Goal: Task Accomplishment & Management: Complete application form

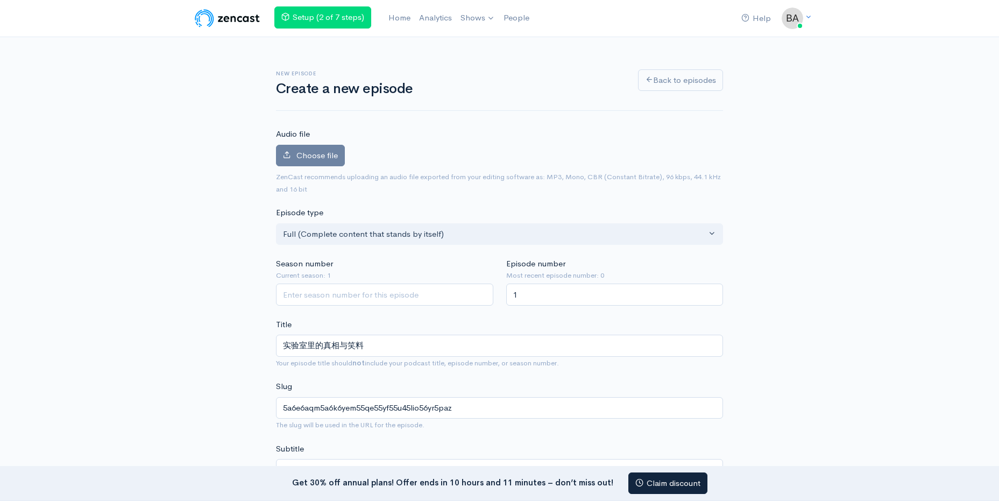
scroll to position [1, 0]
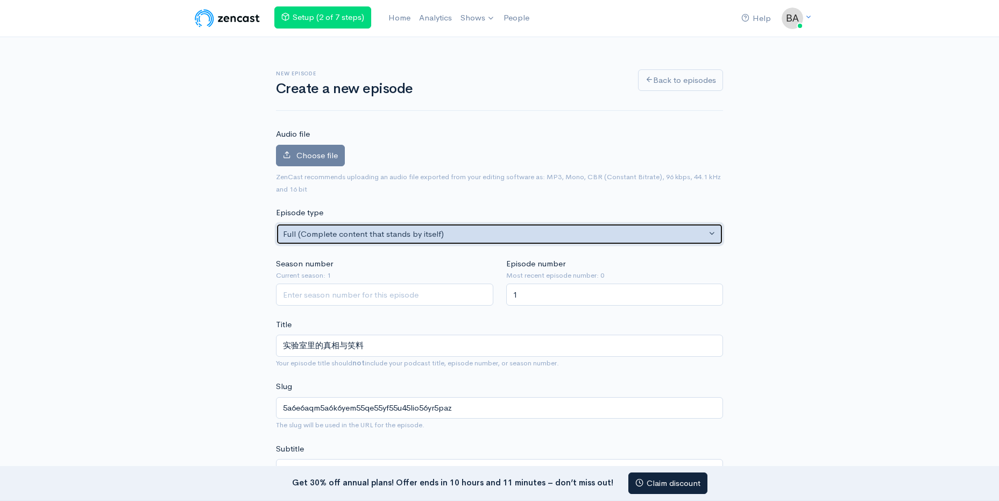
click at [361, 233] on div "Full (Complete content that stands by itself)" at bounding box center [495, 234] width 424 height 12
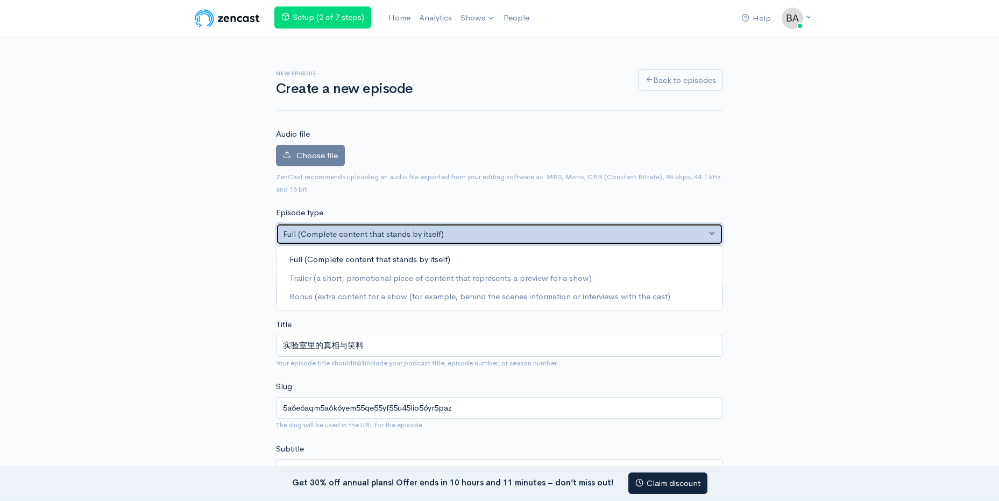
click at [361, 233] on div "Full (Complete content that stands by itself)" at bounding box center [495, 234] width 424 height 12
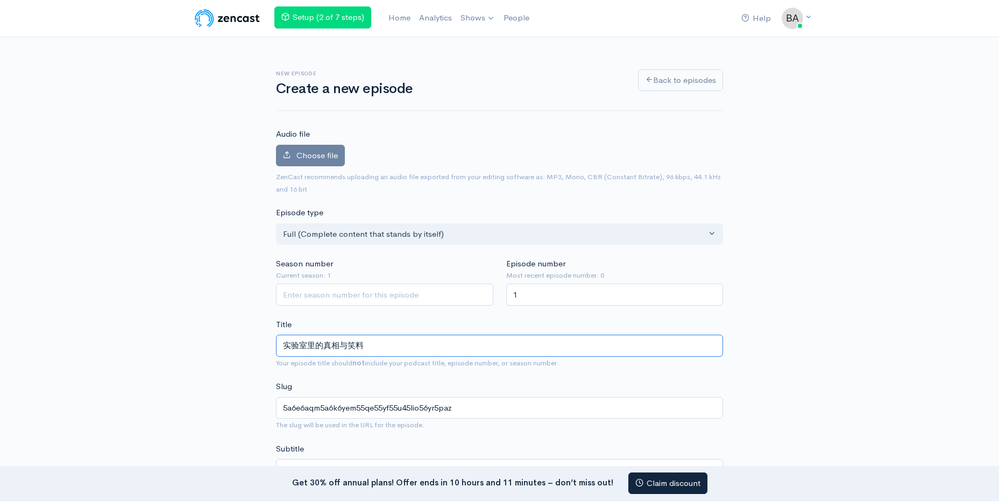
click at [282, 344] on input "实验室里的真相与笑料" at bounding box center [499, 346] width 447 height 22
paste input "法医毒理师的日常——"
type input "法医毒理师的日常——实验室里的真相与笑料"
type input "5rov5yy75qs55cg5bii55qe5pel5bi44ocu4ocu5a6e6aqm5a6k6yem55qe55yf55u45lio56yr5paz"
click at [316, 346] on input "法医毒理师的日常——实验室里的真相与笑料" at bounding box center [499, 346] width 447 height 22
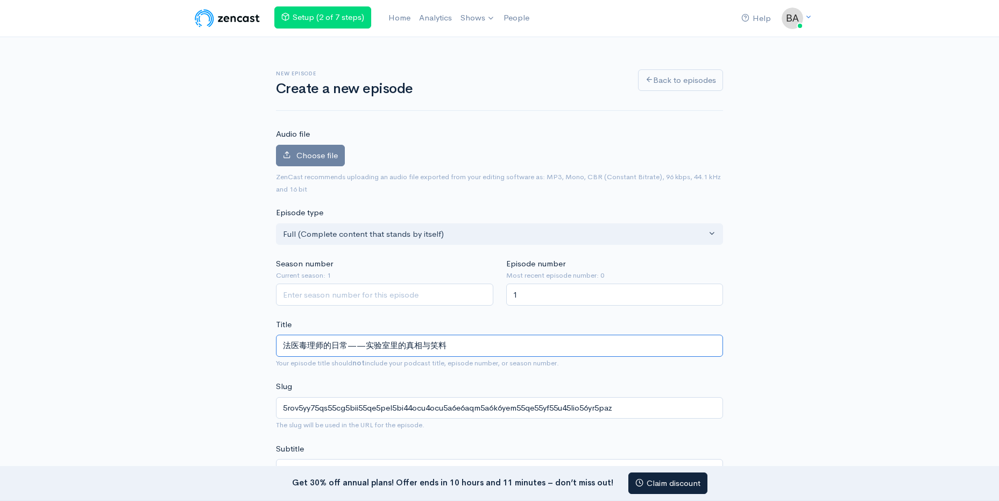
click at [321, 346] on input "法医毒理师的日常——实验室里的真相与笑料" at bounding box center [499, 346] width 447 height 22
click at [325, 346] on input "法医毒理师的日常——实验室里的真相与笑料" at bounding box center [499, 346] width 447 height 22
type input "法医毒理的日常——实验室里的真相与笑料"
type input "5rov5yy75qs55cg55qe5pel5bi44ocu4ocu5a6e6aqm5a6k6yem55qe55yf55u45lio56yr5paz"
type input "法医毒的日常——实验室里的真相与笑料"
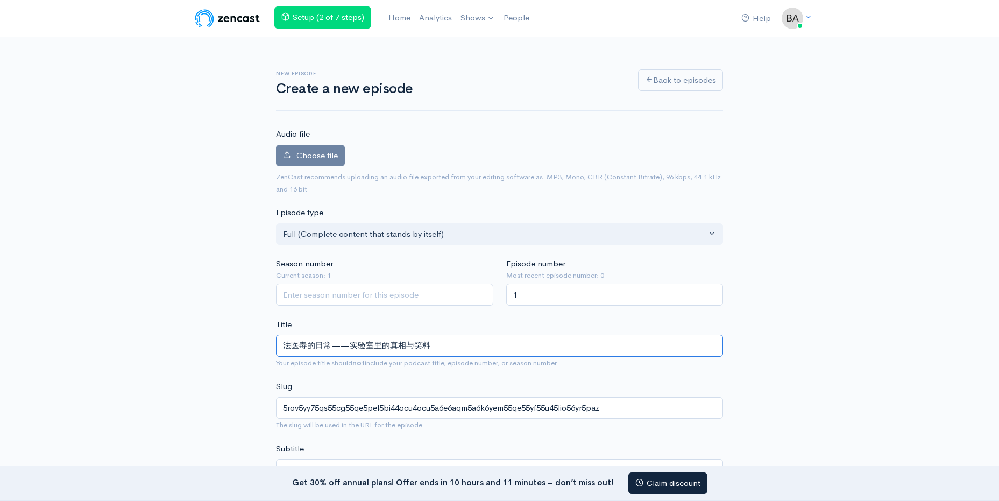
type input "5rov5yy75qs55qe5pel5bi44ocu4ocu5a6e6aqm5a6k6yem55qe55yf55u45lio56yr5paz"
type input "法医的日常——实验室里的真相与笑料"
type input "5rov5yy755qe5pel5bi44ocu4ocu5a6e6aqm5a6k6yem55qe55yf55u45lio56yr5paz"
type input "法的日常——实验室里的真相与笑料"
type input "5rov55qe5pel5bi44ocu4ocu5a6e6aqm5a6k6yem55qe55yf55u45lio56yr5paz"
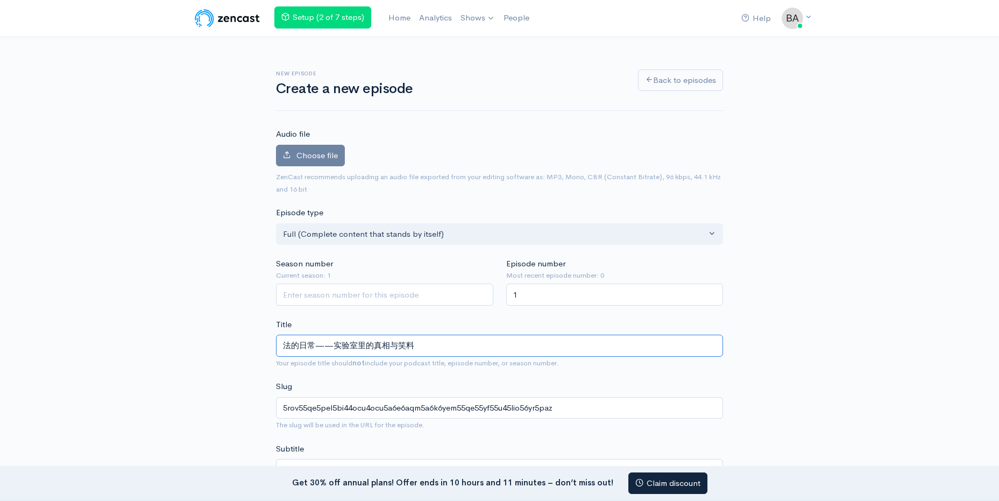
type input "的日常——实验室里的真相与笑料"
type input "55qe5pel5bi44ocu4ocu5a6e6aqm5a6k6yem55qe55yf55u45lio56yr5paz"
type input "fa的日常——实验室里的真相与笑料"
type input "fa"
type input "f的日常——实验室里的真相与笑料"
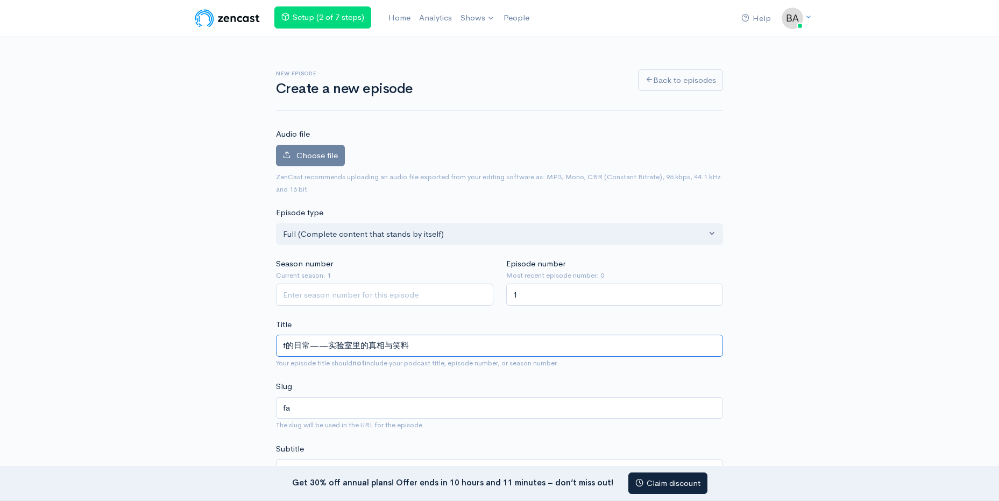
type input "f"
type input "的日常——实验室里的真相与笑料"
type input "55qe5pel5bi44ocu4ocu5a6e6aqm5a6k6yem55qe55yf55u45lio56yr5paz"
type input "fa的日常——实验室里的真相与笑料"
type input "fa"
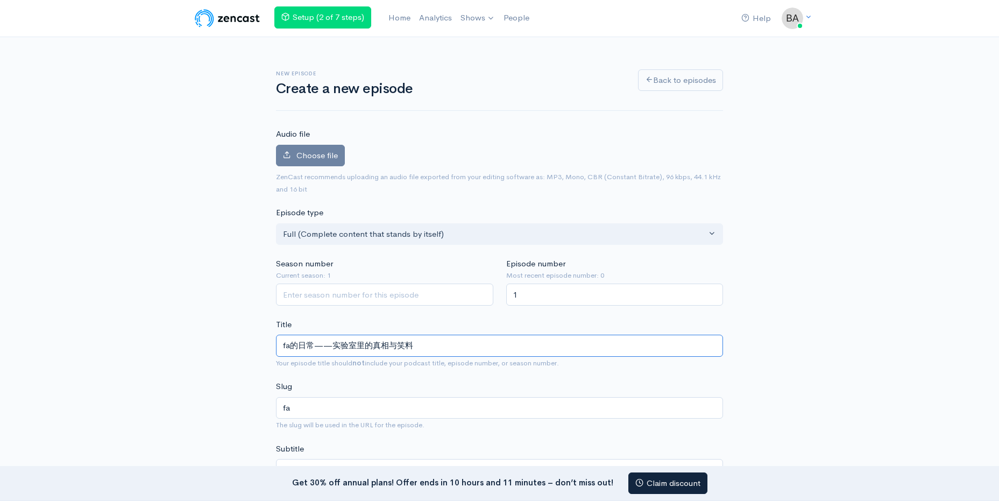
type input "fas的日常——实验室里的真相与笑料"
type input "fas"
type input "fa的日常——实验室里的真相与笑料"
type input "fa"
type input "fa的日常——实验室里的真相与笑料"
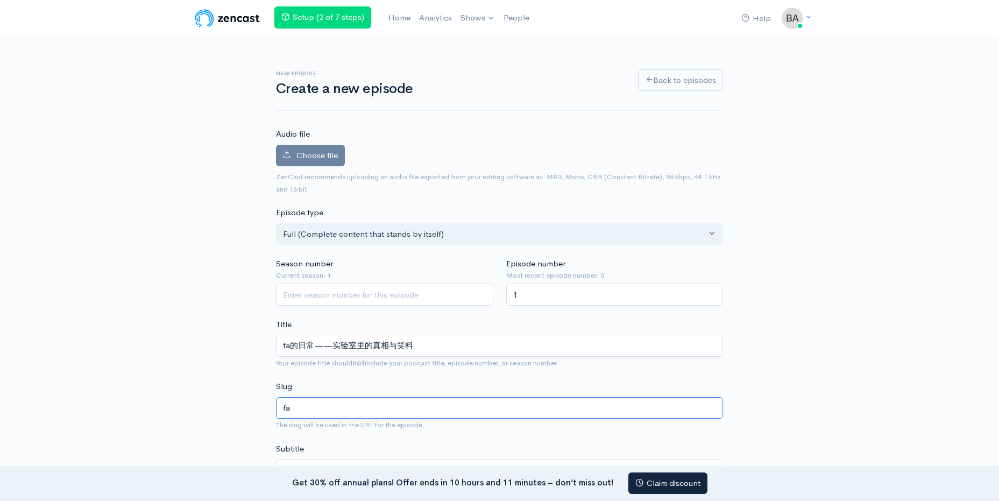
click at [347, 408] on input "fa" at bounding box center [499, 408] width 447 height 22
type input "f"
click at [294, 347] on input "fa的日常——实验室里的真相与笑料" at bounding box center [499, 346] width 447 height 22
type input "f的日常——实验室里的真相与笑料"
type input "f"
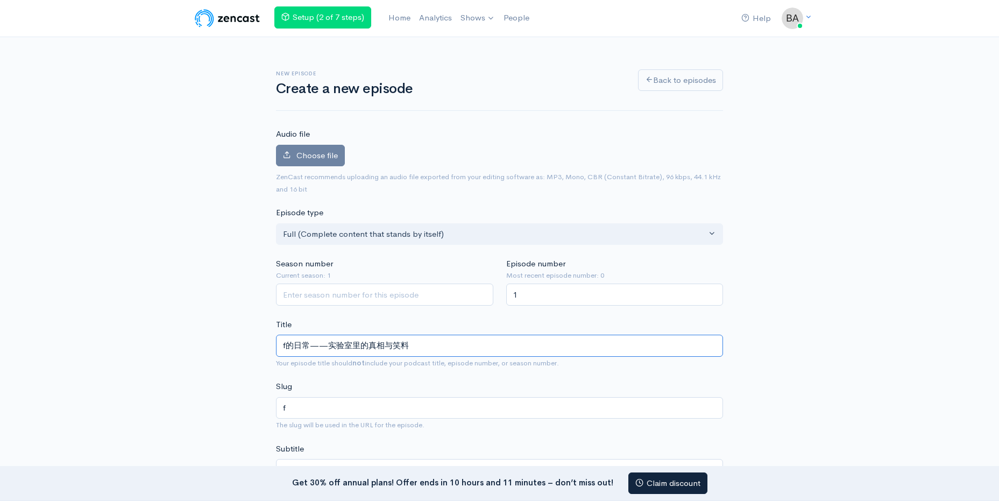
type input "的日常——实验室里的真相与笑料"
type input "55qe5pel5bi44ocu4ocu5a6e6aqm5a6k6yem55qe55yf55u45lio56yr5paz"
type input "fa的日常——实验室里的真相与笑料"
type input "fa"
type input "f的日常——实验室里的真相与笑料"
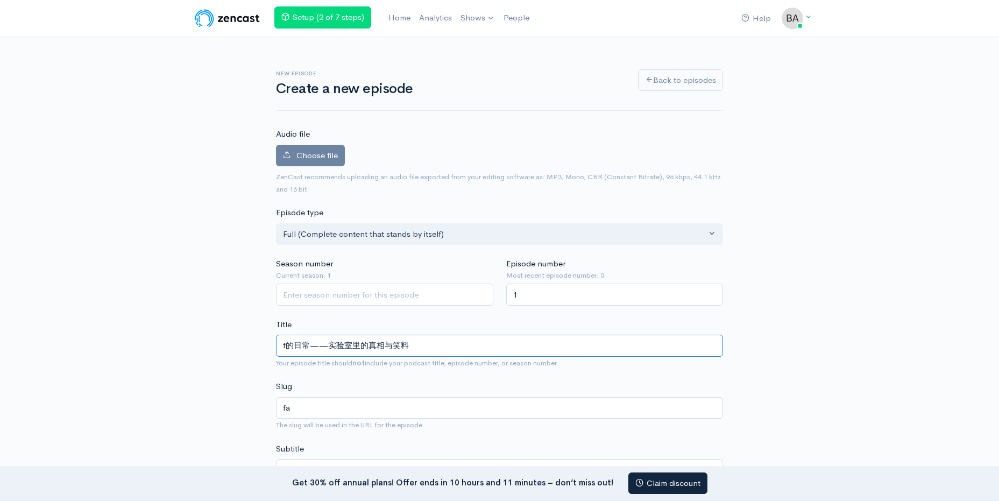
type input "f"
type input "的日常——实验室里的真相与笑料"
type input "55qe5pel5bi44ocu4ocu5a6e6aqm5a6k6yem55qe55yf55u45lio56yr5paz"
type input "fa的日常——实验室里的真相与笑料"
type input "fa"
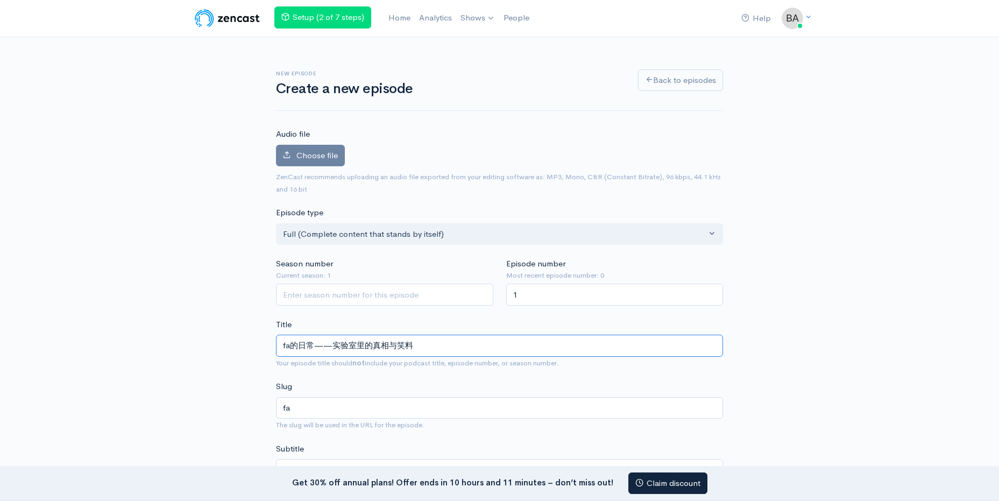
type input "fa'z的日常——实验室里的真相与笑料"
type input "faz"
type input "fa'zh的日常——实验室里的真相与笑料"
type input "fazh"
type input "fa'zhen的日常——实验室里的真相与笑料"
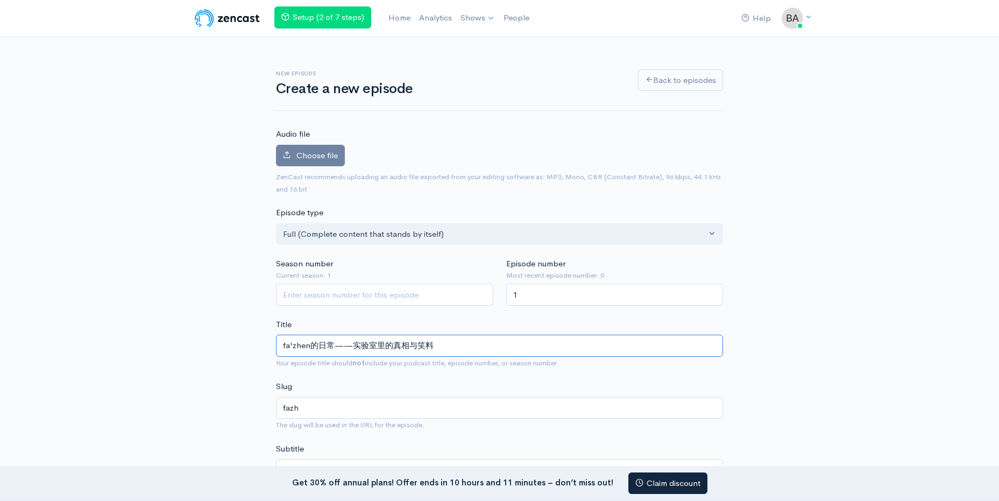
type input "fazhen"
type input "fa'zheng的日常——实验室里的真相与笑料"
type input "fazheng"
type input "發證的日常——实验室里的真相与笑料"
type input "55m86k2j55qe5pel5bi44ocu4ocu5a6e6aqm5a6k6yem55qe55yf55u45lio56yr5paz"
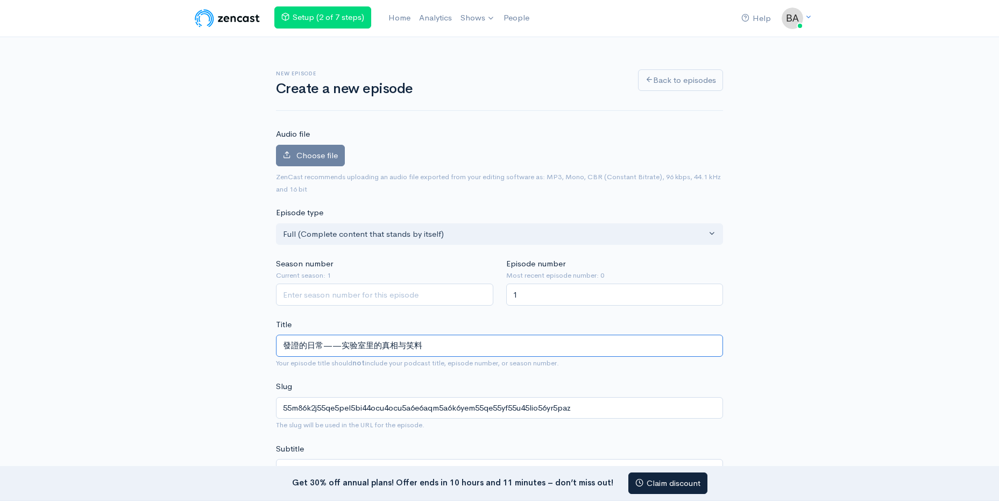
type input "發的日常——实验室里的真相与笑料"
type input "55m855qe5pel5bi44ocu4ocu5a6e6aqm5a6k6yem55qe55yf55u45lio56yr5paz"
type input "的日常——实验室里的真相与笑料"
type input "55qe5pel5bi44ocu4ocu5a6e6aqm5a6k6yem55qe55yf55u45lio56yr5paz"
type input "fa的日常——实验室里的真相与笑料"
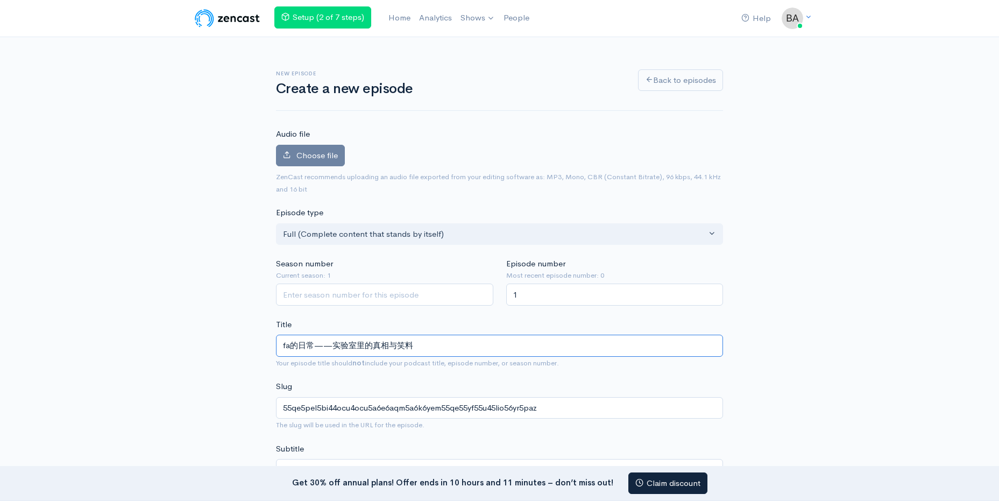
type input "fa"
type input "fa'z的日常——实验室里的真相与笑料"
type input "faz"
type input "fa'zh的日常——实验室里的真相与笑料"
type input "fazh"
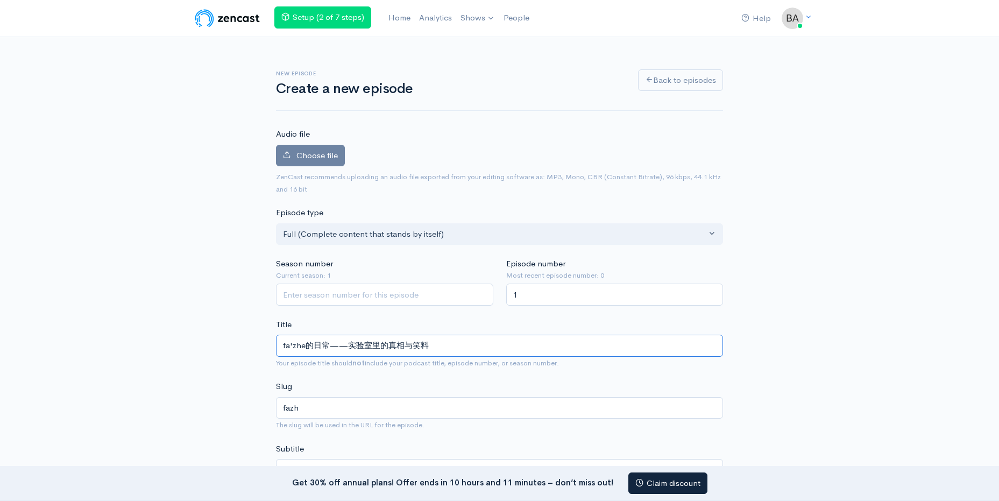
type input "fa'zhen的日常——实验室里的真相与笑料"
type input "fazhen"
type input "fa'zheng的日常——实验室里的真相与笑料"
type input "fazheng"
type input "法證的日常——实验室里的真相与笑料"
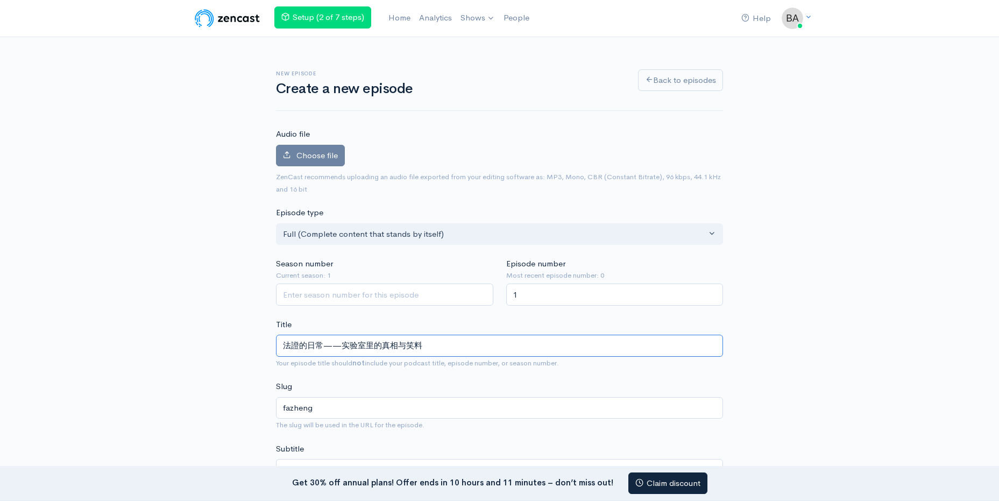
type input "5rov6k2j55qe5pel5bi44ocu4ocu5a6e6aqm5a6k6yem55qe55yf55u45lio56yr5paz"
type input "法證的日常——实验室里的真相与笑料"
drag, startPoint x: 284, startPoint y: 408, endPoint x: 677, endPoint y: 409, distance: 393.4
click at [677, 409] on input "5rov6k2j55qe5pel5bi44ocu4ocu5a6e6aqm5a6k6yem55qe55yf55u45lio56yr5paz" at bounding box center [499, 408] width 447 height 22
click at [656, 406] on input "5rov6k2j55qe5pel5bi44ocu4ocu5a6e6aqm5a6k6yem55qe55yf55u45lio56yr5paz" at bounding box center [499, 408] width 447 height 22
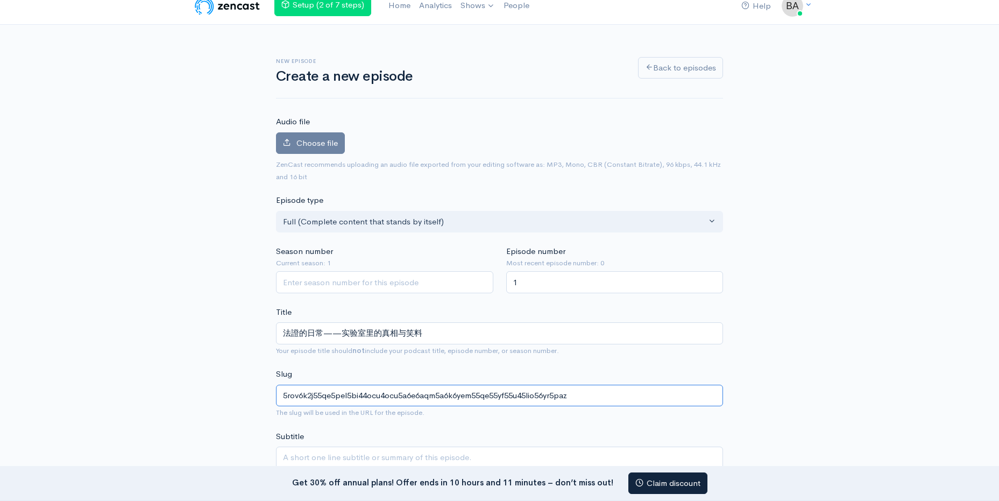
scroll to position [54, 0]
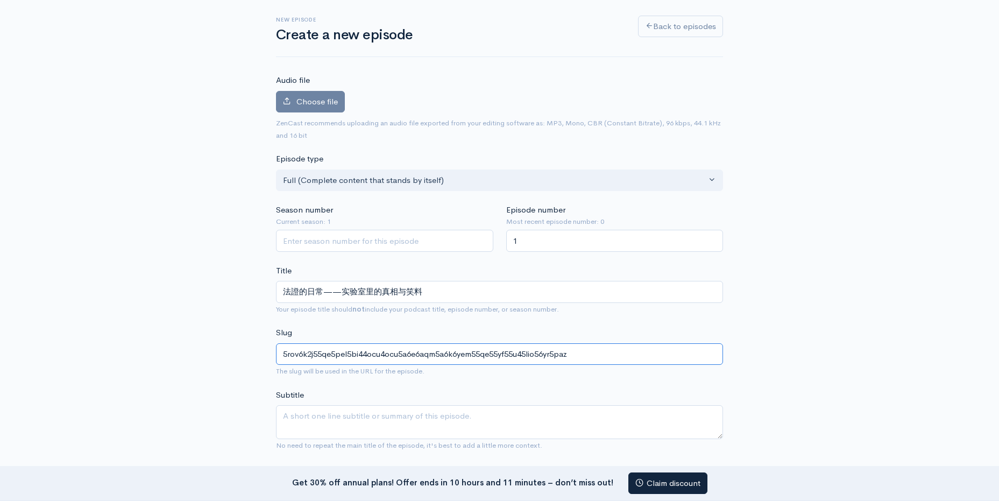
drag, startPoint x: 671, startPoint y: 351, endPoint x: 27, endPoint y: 352, distance: 643.7
type input "F"
type input "f"
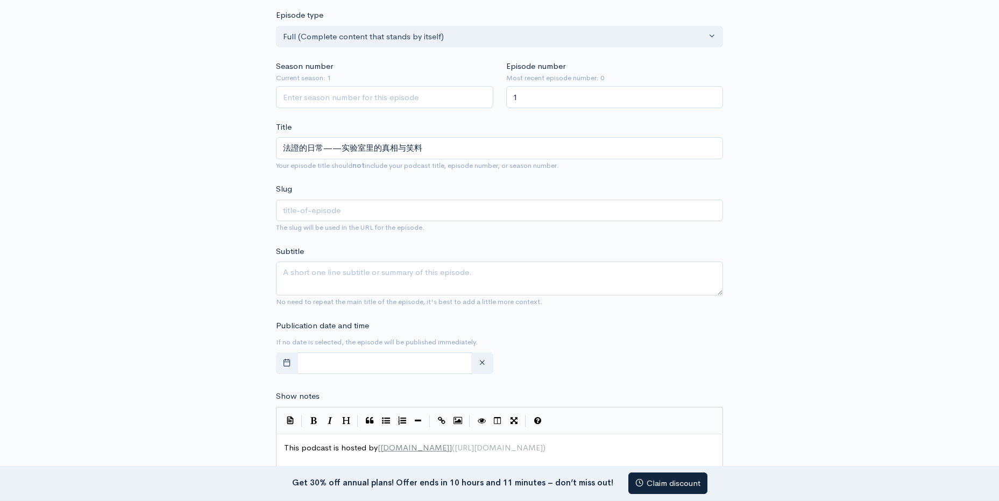
scroll to position [269, 0]
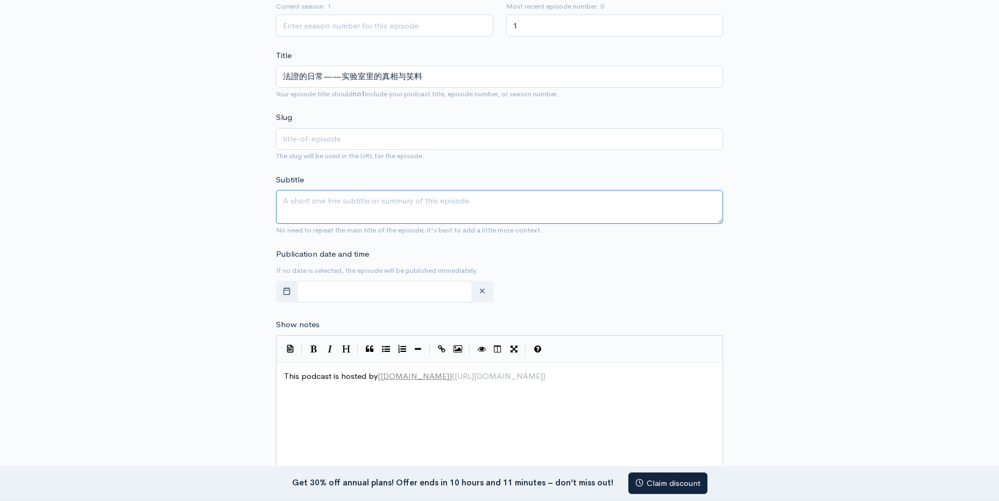
click at [369, 196] on textarea "Subtitle" at bounding box center [499, 207] width 447 height 34
click at [739, 276] on div "New episode Create a new episode Back to episodes Audio file Choose file 0 ZenC…" at bounding box center [500, 332] width 614 height 1128
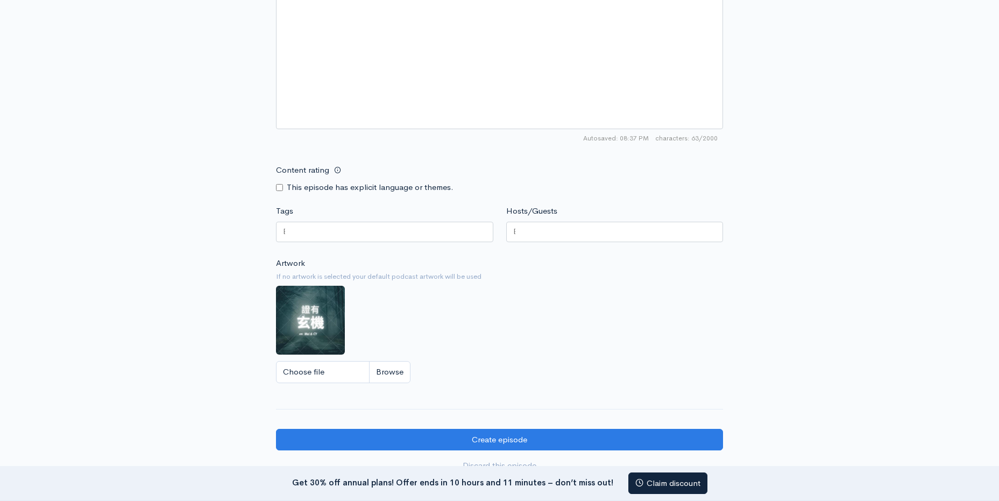
scroll to position [700, 0]
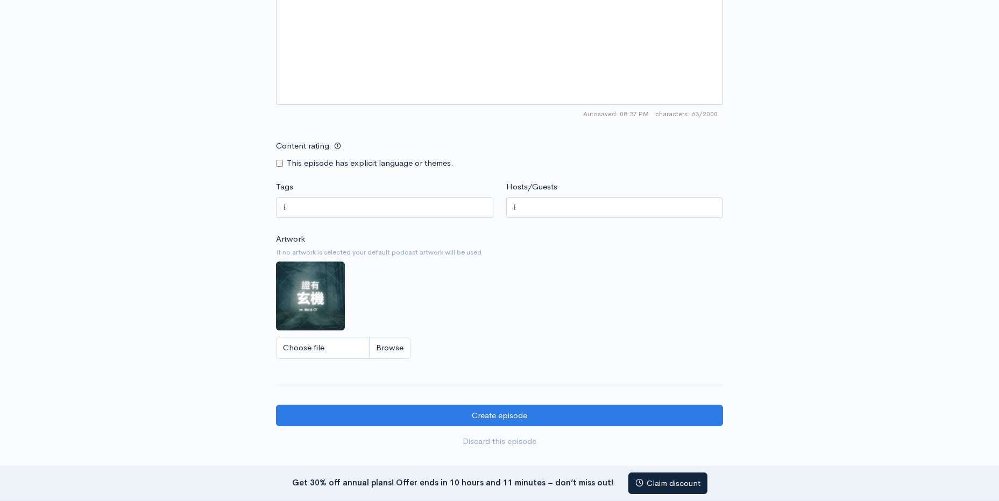
click at [460, 214] on div at bounding box center [384, 208] width 217 height 20
drag, startPoint x: 525, startPoint y: 258, endPoint x: 536, endPoint y: 261, distance: 10.7
click at [526, 258] on div "Artwork If no artwork is selected your default podcast artwork will be used Cho…" at bounding box center [499, 299] width 447 height 132
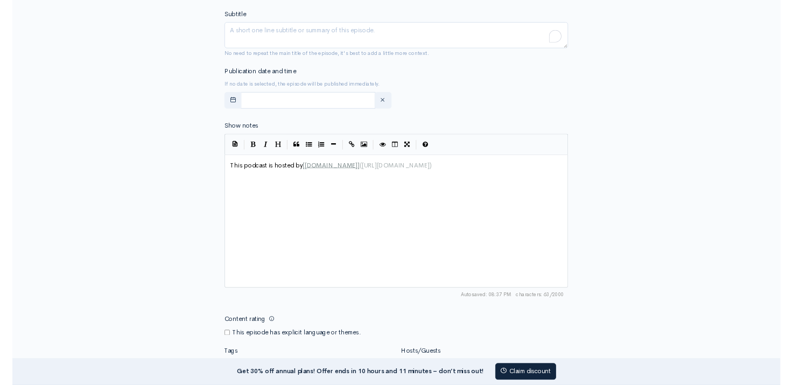
scroll to position [1, 0]
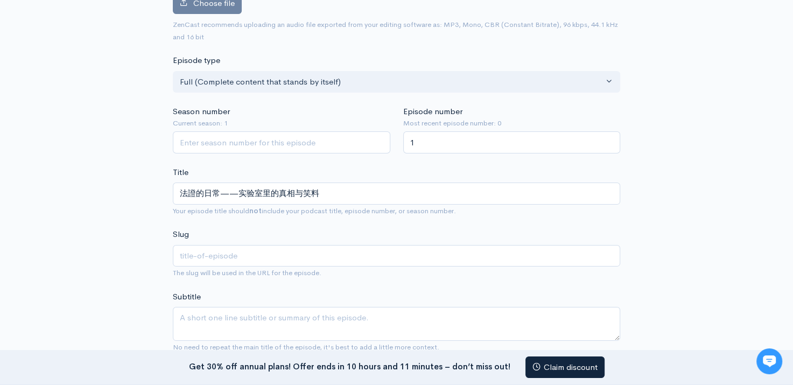
type input "5rov6k2j55qe5pel5bi44ocu4ocu5a6e6aqm5a6k6yem55qe55yf55u45lio56yr5paz"
